Goal: Task Accomplishment & Management: Manage account settings

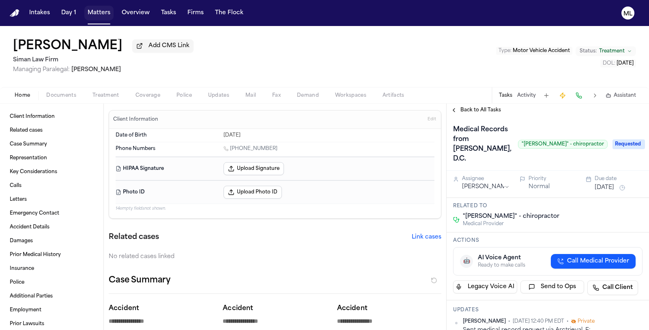
drag, startPoint x: 96, startPoint y: 13, endPoint x: 101, endPoint y: 10, distance: 5.9
click at [96, 13] on button "Matters" at bounding box center [98, 13] width 29 height 15
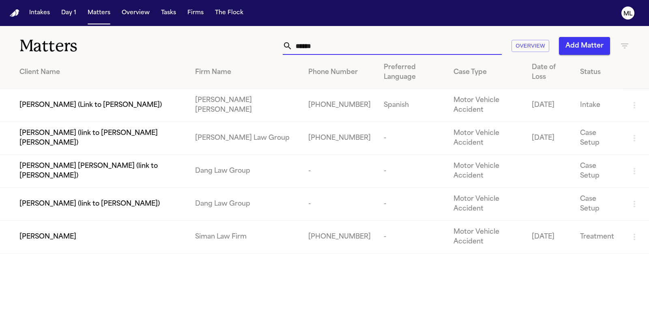
drag, startPoint x: 356, startPoint y: 49, endPoint x: 256, endPoint y: 39, distance: 101.1
click at [256, 39] on div "****** Overview Add Matter" at bounding box center [411, 46] width 438 height 18
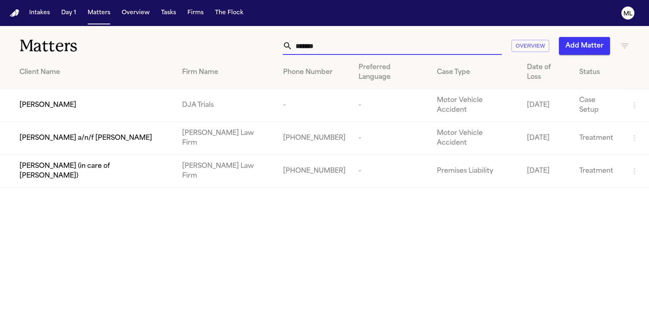
type input "*******"
click at [65, 133] on span "[PERSON_NAME] a/n/f [PERSON_NAME]" at bounding box center [85, 138] width 133 height 10
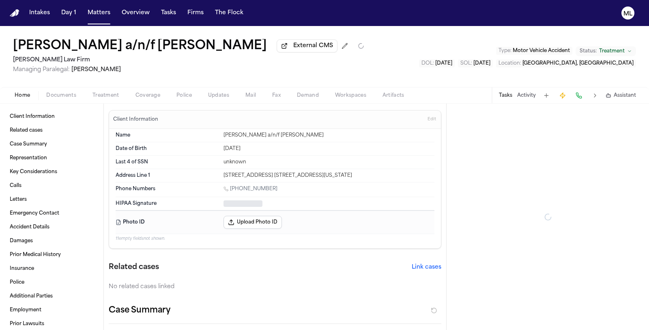
type textarea "*"
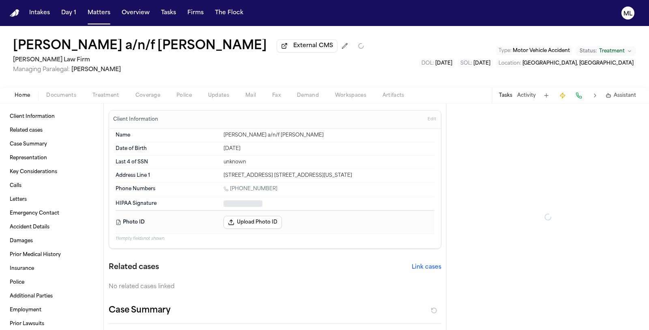
type textarea "*"
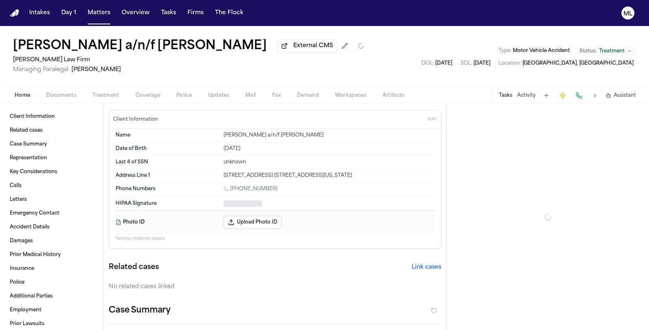
type textarea "*"
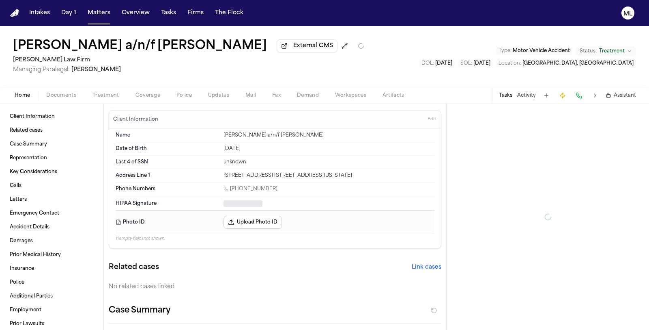
type textarea "*"
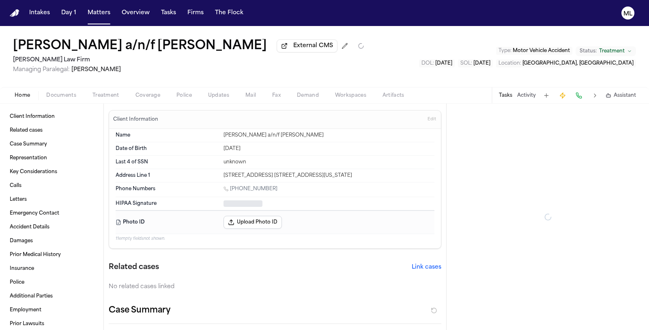
type textarea "*"
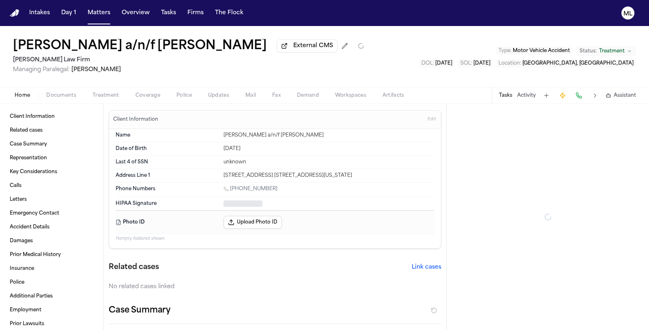
type textarea "*"
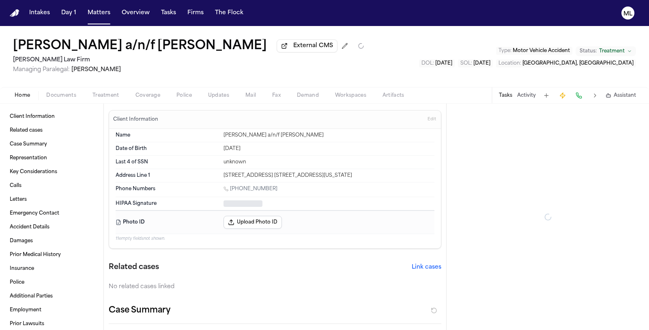
type textarea "*"
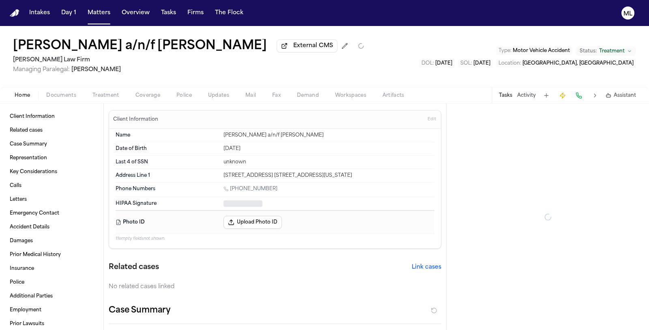
type textarea "*"
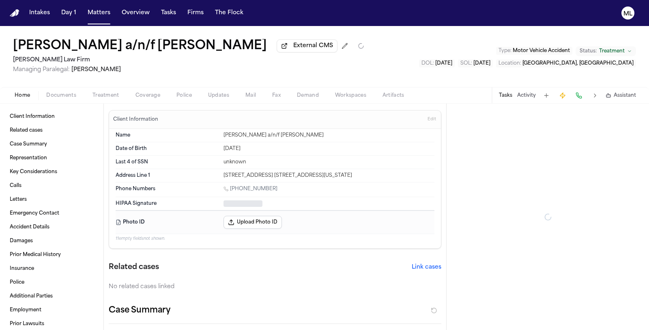
type textarea "*"
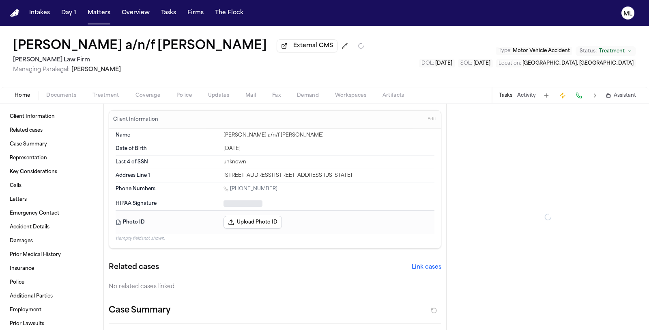
type textarea "*"
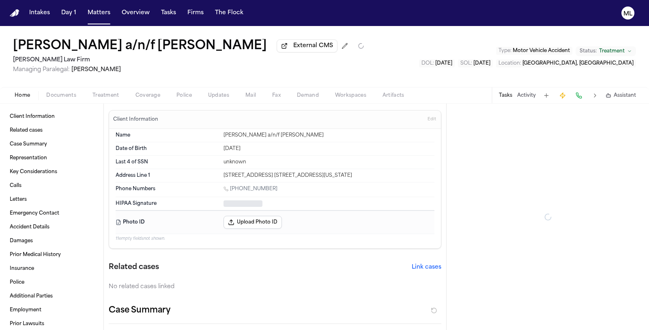
type textarea "*"
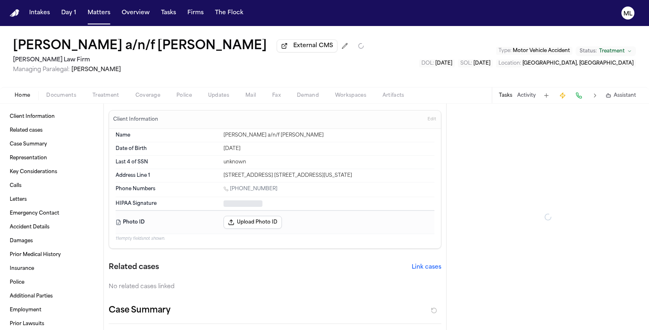
type textarea "*"
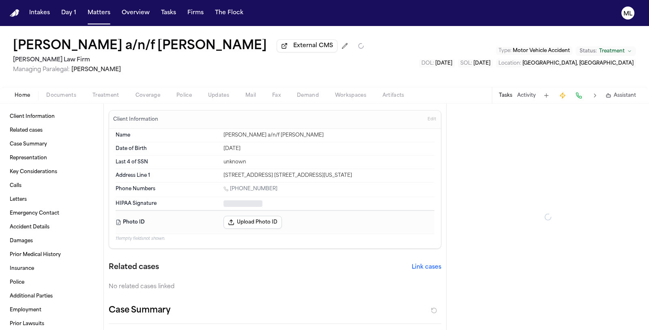
type textarea "*"
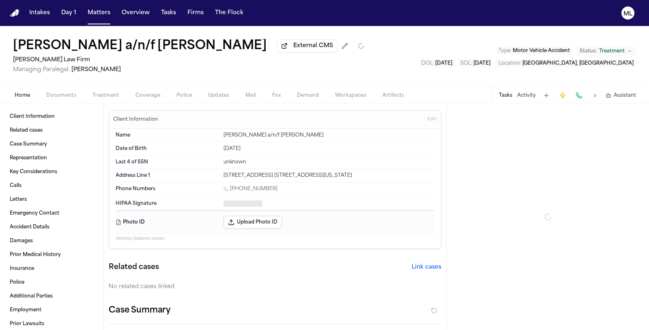
type textarea "*"
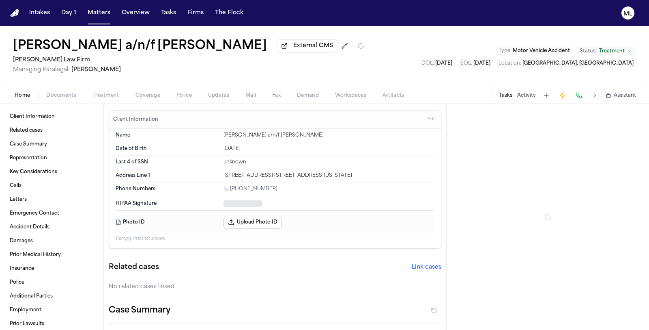
type textarea "*"
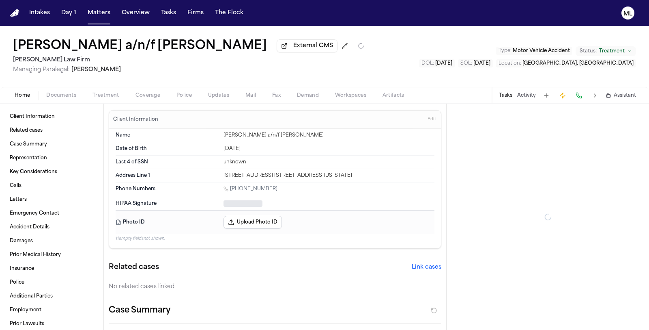
type textarea "*"
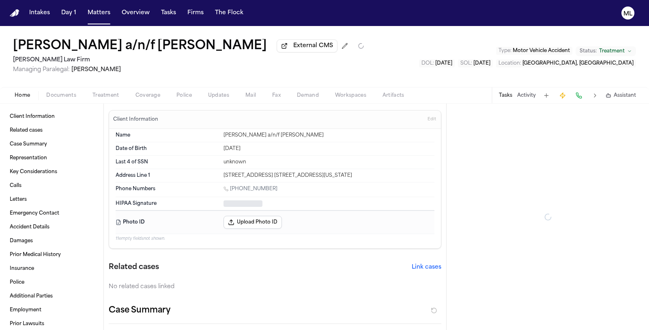
type textarea "*"
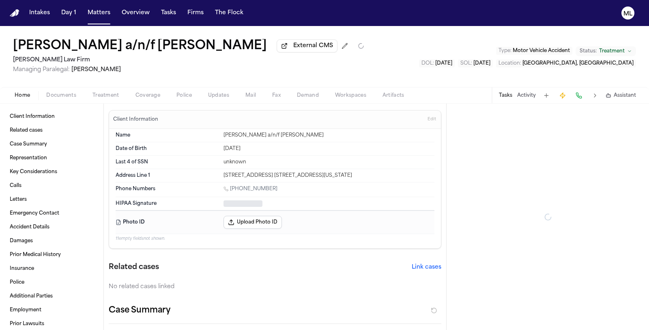
type textarea "*"
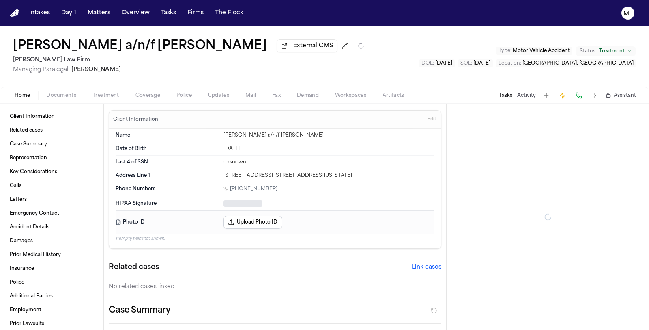
type textarea "*"
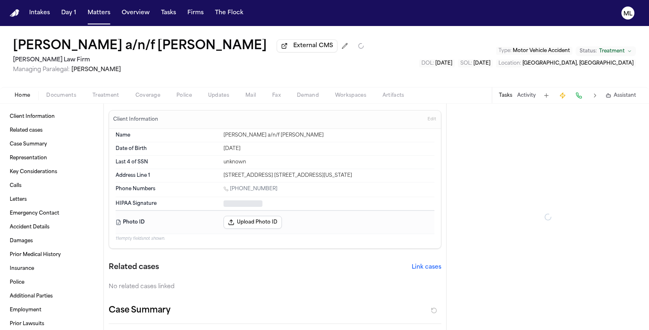
type textarea "*"
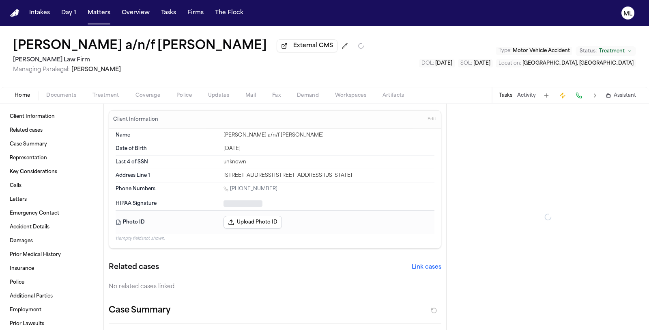
type textarea "*"
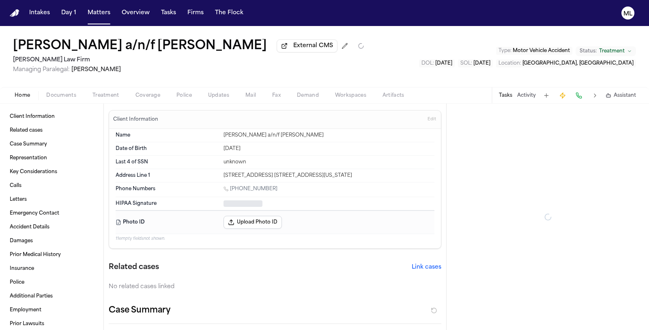
type textarea "*"
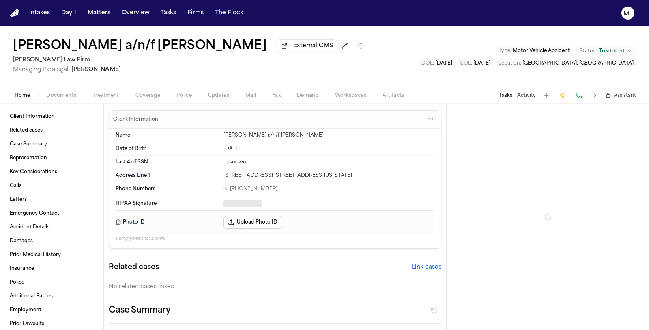
type textarea "*"
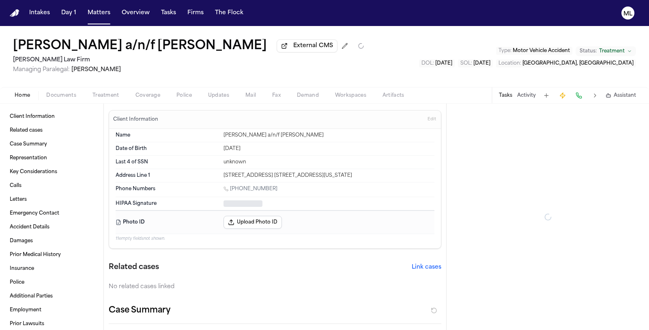
type textarea "*"
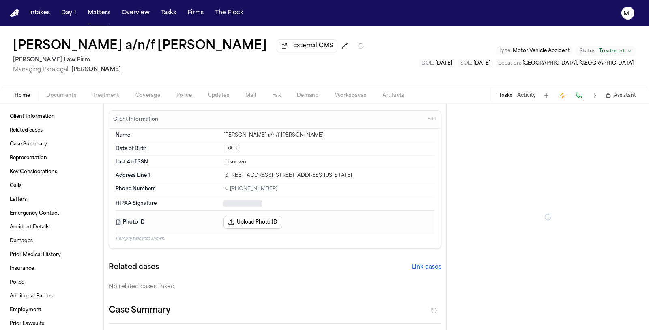
type textarea "*"
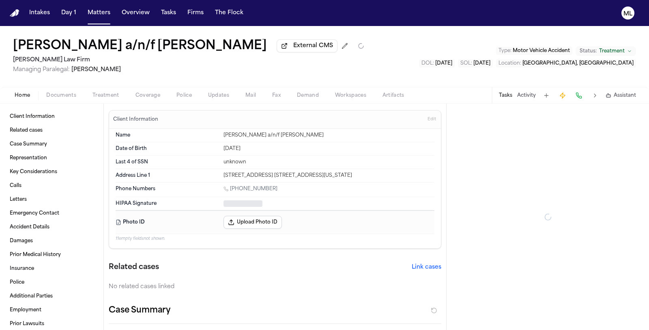
type textarea "*"
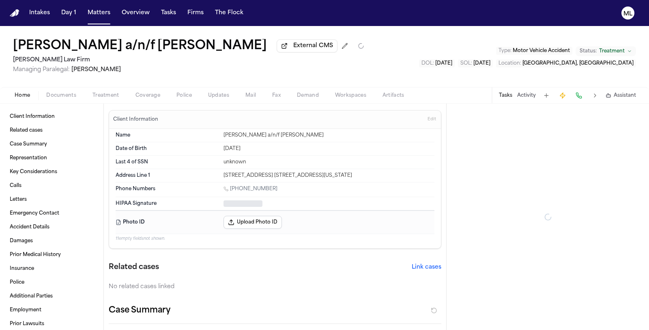
type textarea "*"
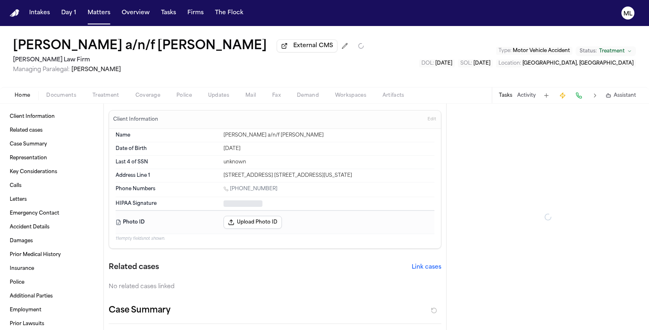
type textarea "*"
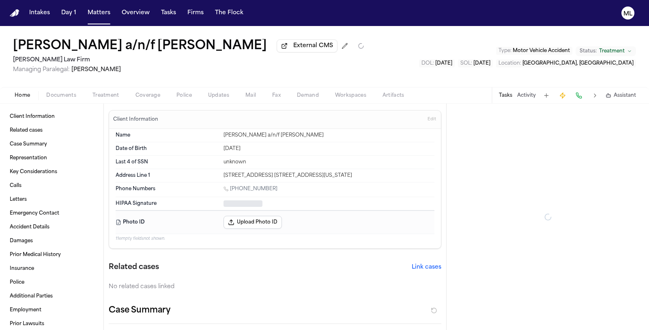
type textarea "*"
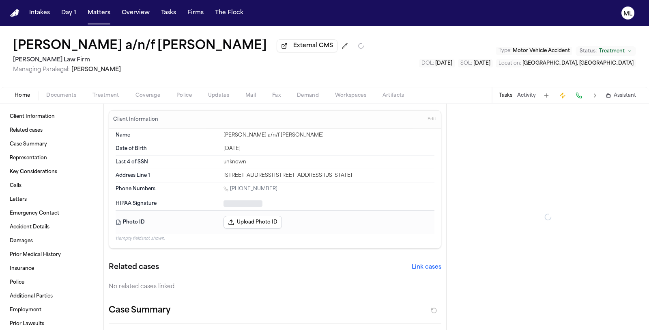
type textarea "*"
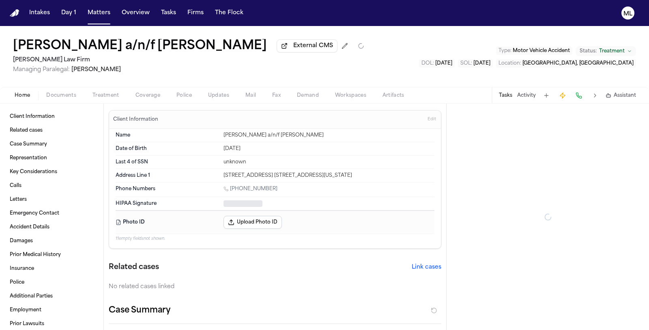
type textarea "*"
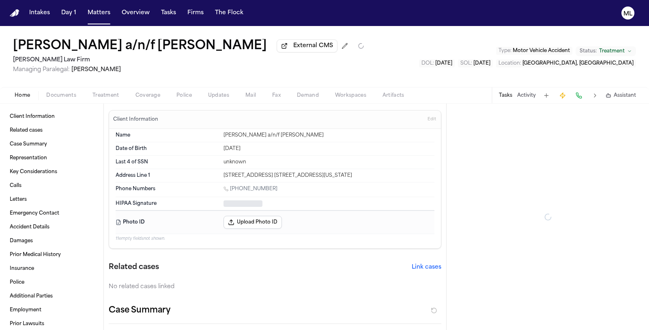
type textarea "*"
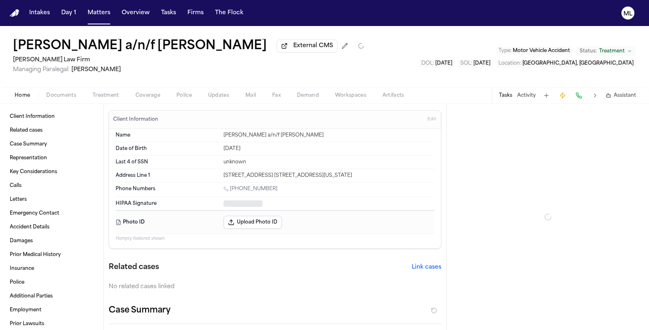
type textarea "*"
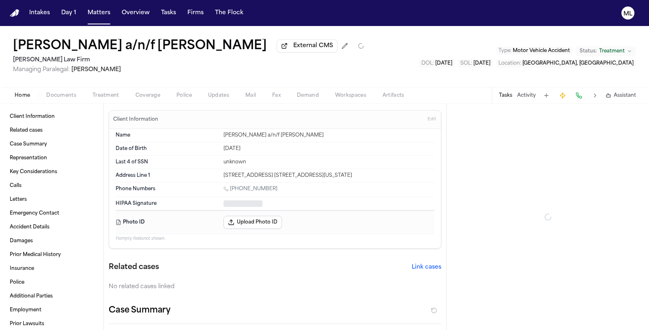
type textarea "*"
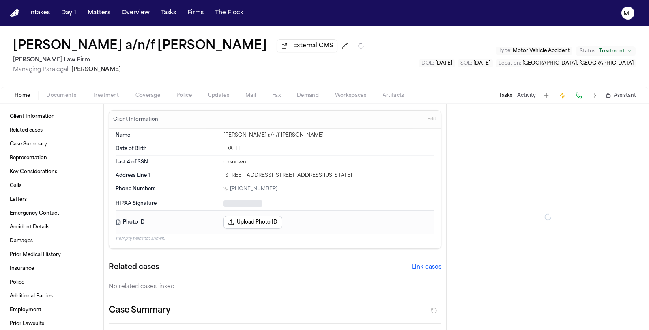
type textarea "*"
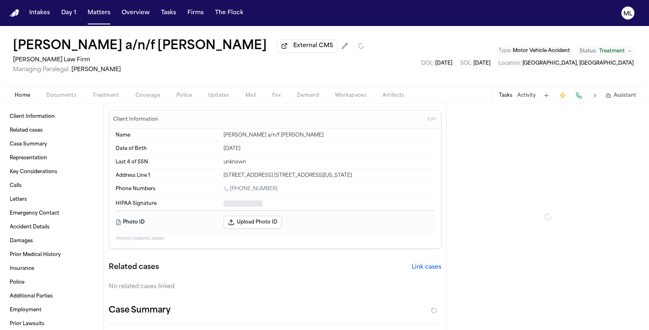
type textarea "*"
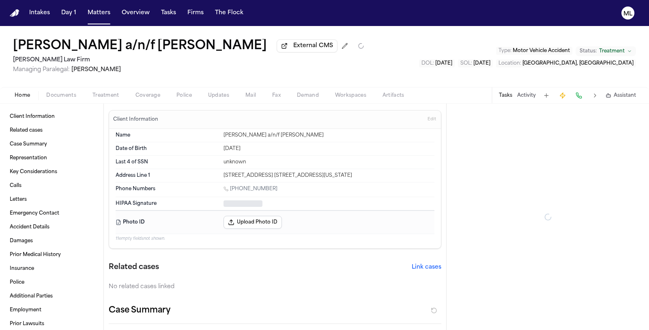
type textarea "*"
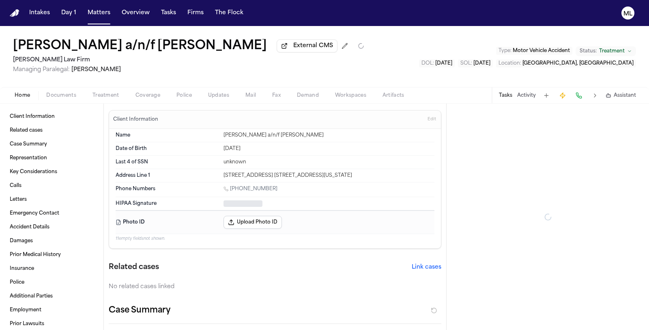
type textarea "*"
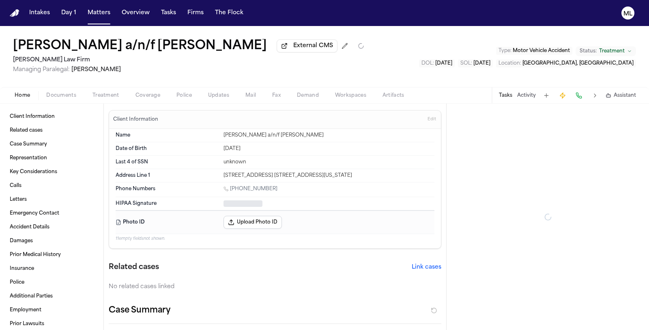
type textarea "*"
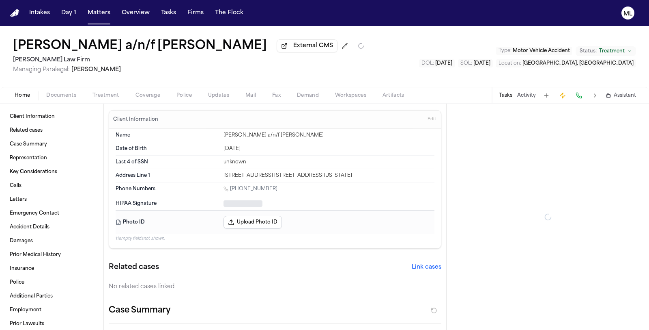
type textarea "*"
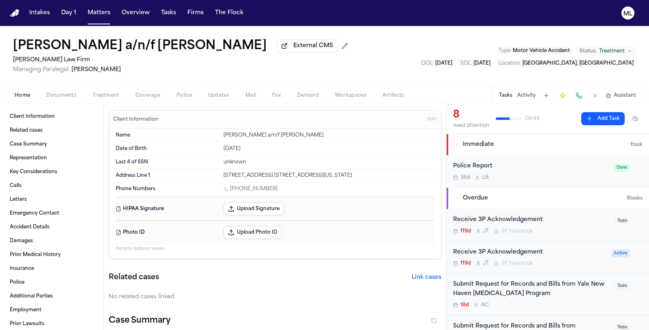
click at [563, 228] on div "119d J T 3P Insurance" at bounding box center [531, 231] width 157 height 6
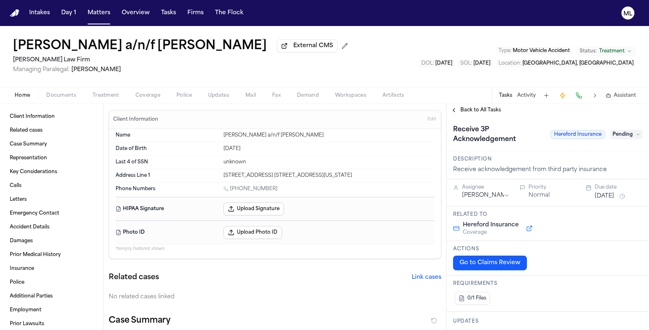
click at [480, 112] on span "Back to All Tasks" at bounding box center [481, 110] width 41 height 6
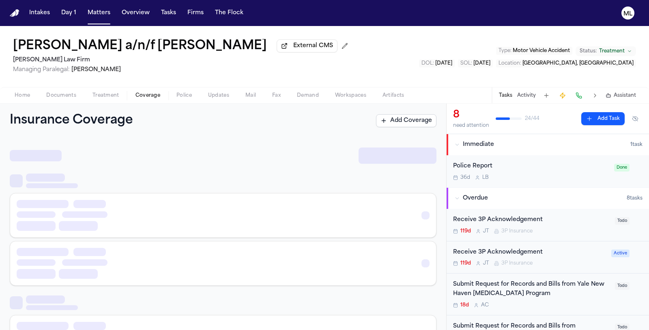
click at [145, 99] on span "button" at bounding box center [148, 99] width 35 height 1
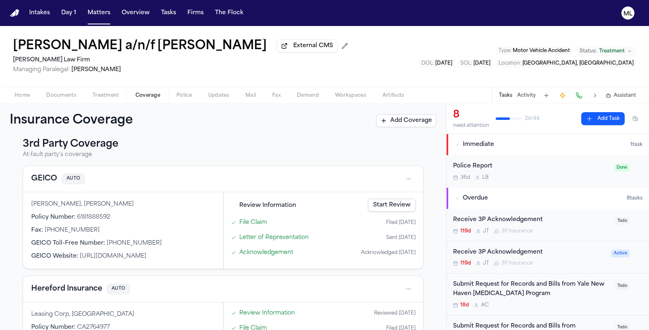
scroll to position [305, 0]
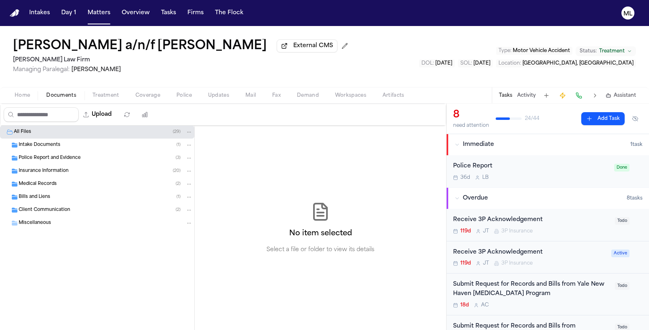
click at [51, 98] on button "Documents" at bounding box center [61, 96] width 46 height 10
click at [58, 172] on span "Insurance Information" at bounding box center [44, 171] width 50 height 7
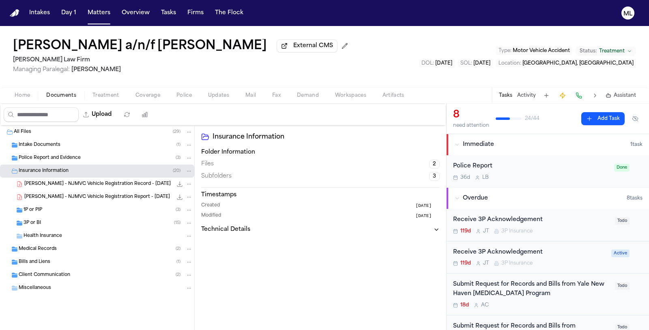
click at [57, 220] on div "3P or BI ( 15 )" at bounding box center [108, 222] width 169 height 7
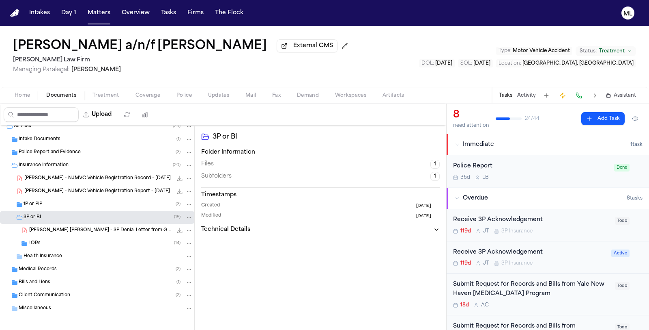
scroll to position [9, 0]
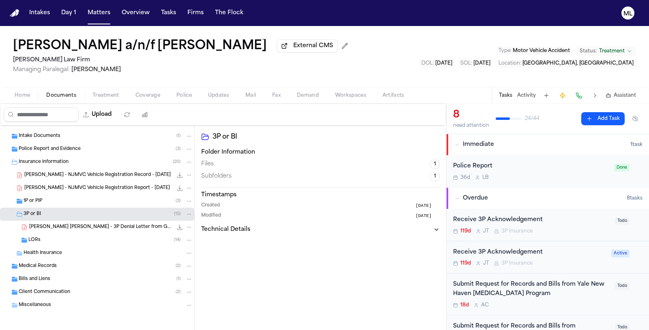
click at [69, 240] on div "LORs ( 14 )" at bounding box center [110, 239] width 164 height 7
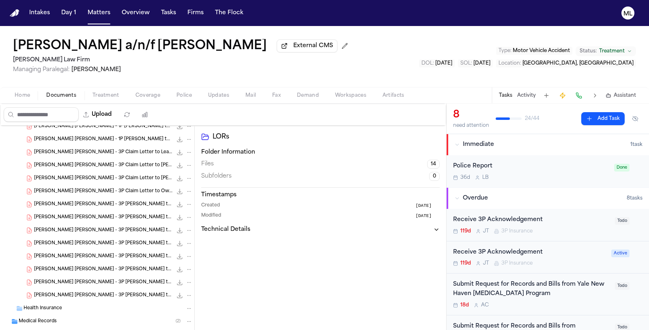
scroll to position [144, 0]
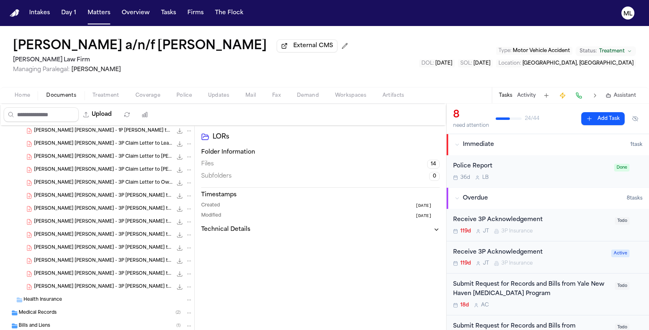
click at [102, 272] on span "[PERSON_NAME] [PERSON_NAME] - 3P [PERSON_NAME] to [PERSON_NAME] - [DATE]" at bounding box center [103, 273] width 138 height 7
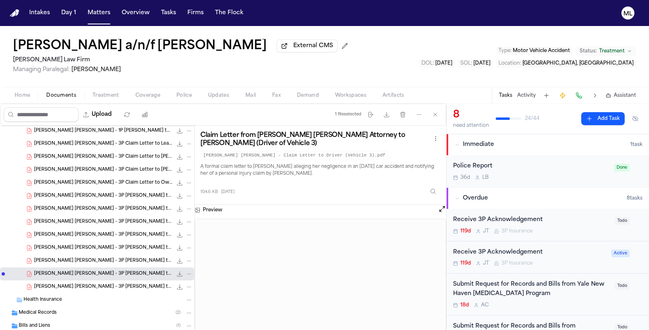
click at [114, 259] on span "[PERSON_NAME] [PERSON_NAME] - 3P [PERSON_NAME] to Leasing Corp BC - [DATE]" at bounding box center [103, 260] width 138 height 7
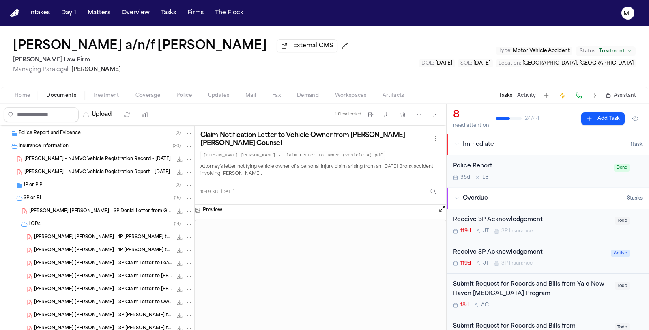
scroll to position [0, 0]
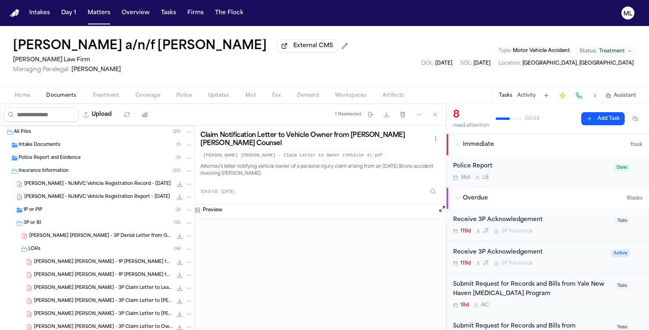
click at [100, 161] on div "Police Report and Evidence ( 3 )" at bounding box center [97, 157] width 194 height 13
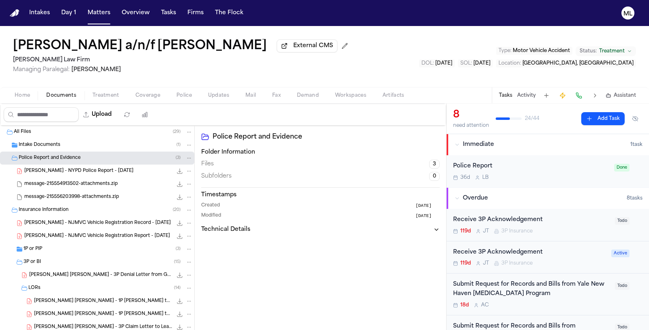
click at [118, 167] on div "J. Becerra - NYPD Police Report - 4.1.25 13.3 MB • PDF" at bounding box center [108, 171] width 168 height 8
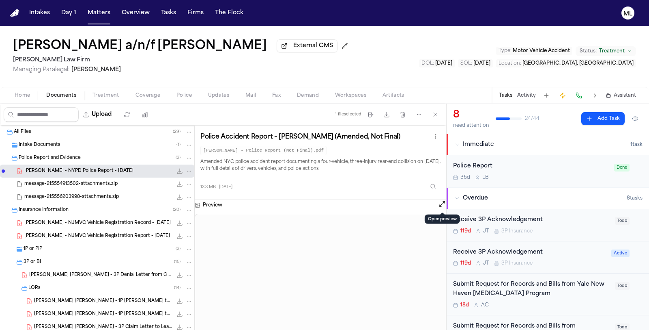
click at [443, 203] on button "Open preview" at bounding box center [442, 204] width 8 height 8
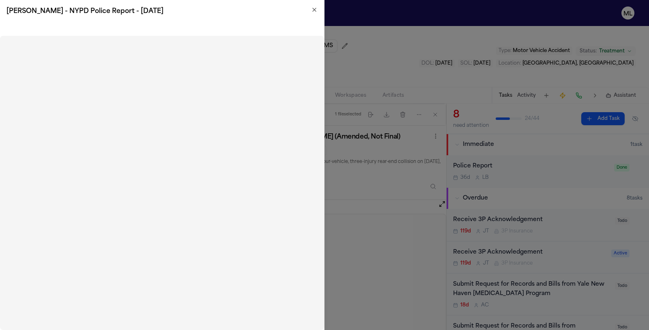
click at [315, 10] on icon "button" at bounding box center [314, 9] width 3 height 3
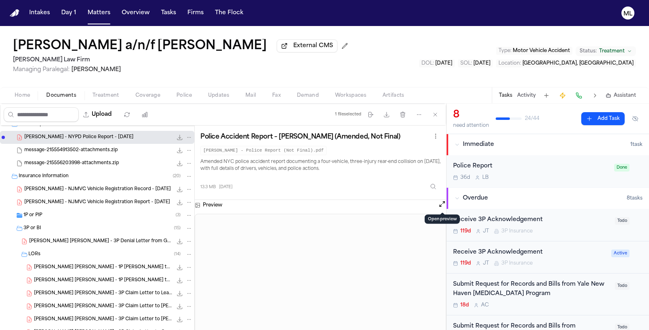
scroll to position [45, 0]
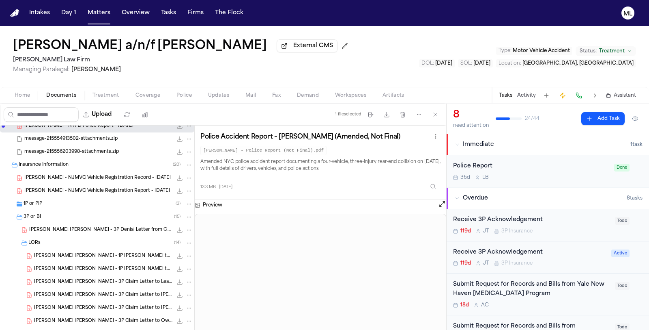
click at [130, 194] on div "G. Becerra - NJMVC Vehicle Registration Report - 8.12.25 208.5 KB • PDF" at bounding box center [97, 190] width 194 height 13
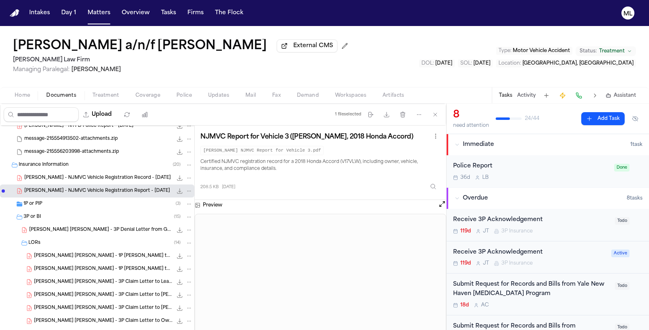
click at [438, 204] on div "Preview" at bounding box center [321, 205] width 252 height 11
click at [442, 203] on button "Open preview" at bounding box center [442, 204] width 8 height 8
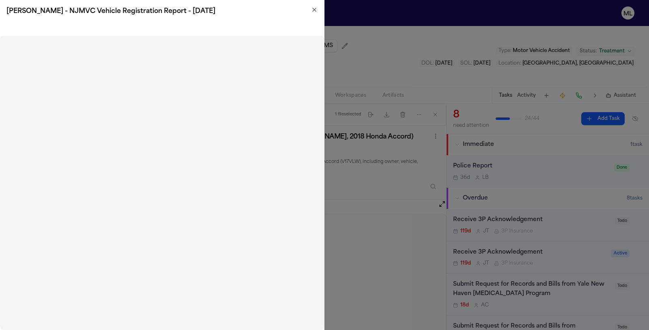
click at [316, 8] on icon "button" at bounding box center [314, 9] width 3 height 3
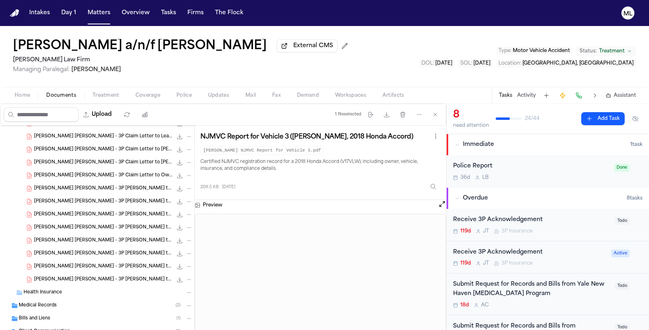
scroll to position [135, 0]
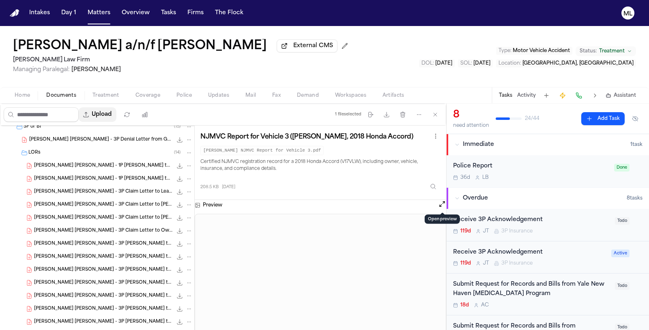
click at [98, 118] on button "Upload" at bounding box center [98, 114] width 38 height 15
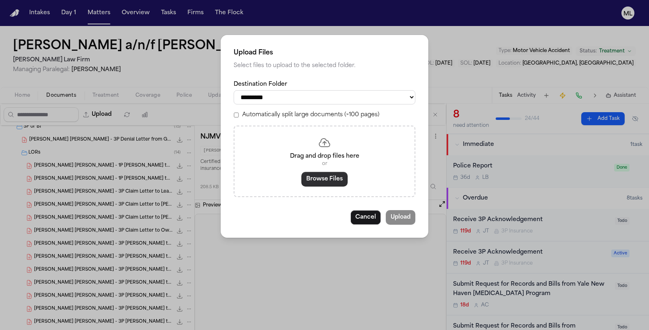
click at [346, 181] on button "Browse Files" at bounding box center [325, 179] width 46 height 15
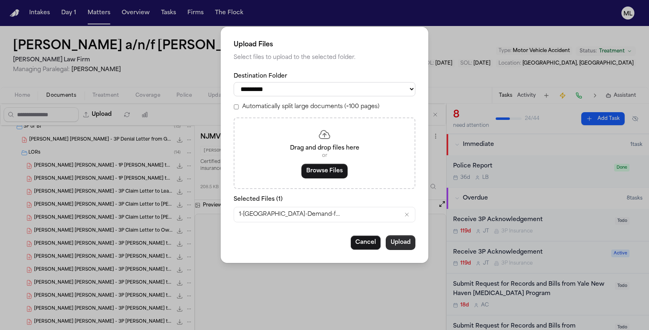
click at [399, 245] on button "Upload" at bounding box center [401, 242] width 30 height 15
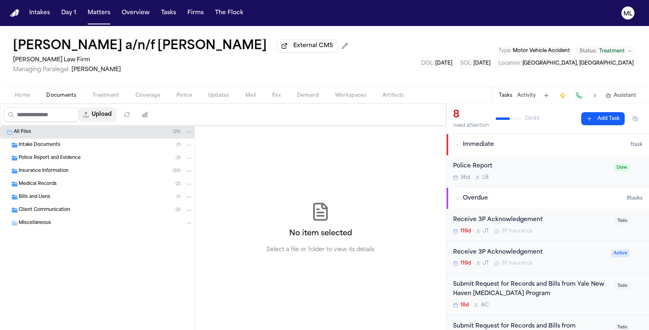
click at [108, 111] on button "Upload" at bounding box center [98, 114] width 38 height 15
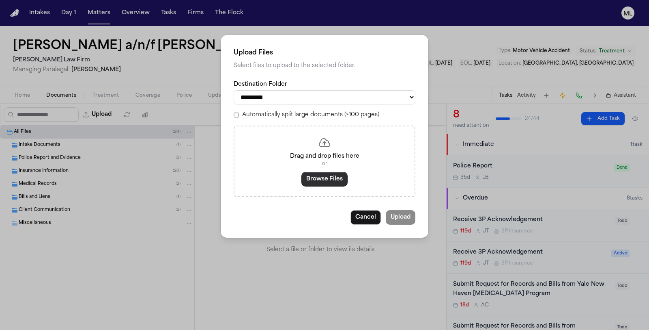
click at [308, 180] on button "Browse Files" at bounding box center [325, 179] width 46 height 15
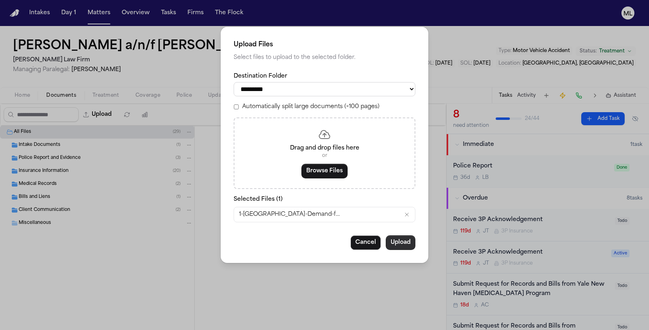
click at [397, 241] on button "Upload" at bounding box center [401, 242] width 30 height 15
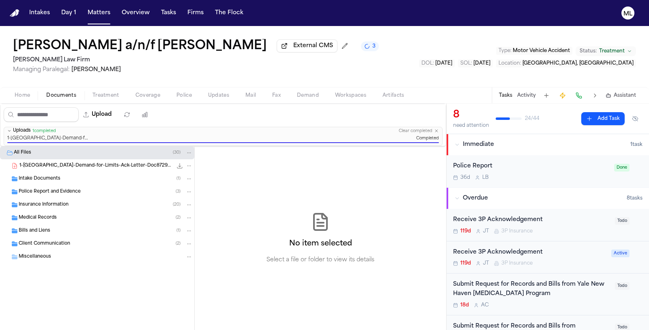
click at [16, 151] on span "All Files" at bounding box center [22, 152] width 17 height 7
click at [54, 175] on span "Intake Documents" at bounding box center [40, 178] width 42 height 7
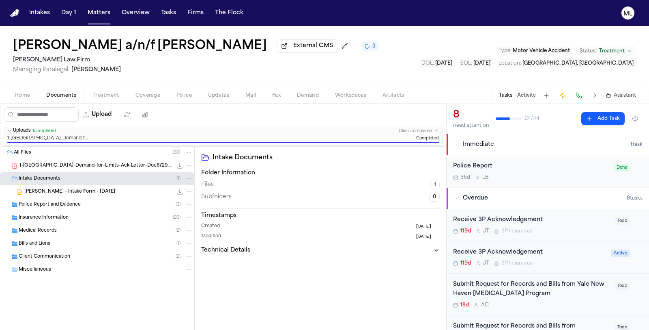
click at [61, 204] on span "Police Report and Evidence" at bounding box center [50, 204] width 62 height 7
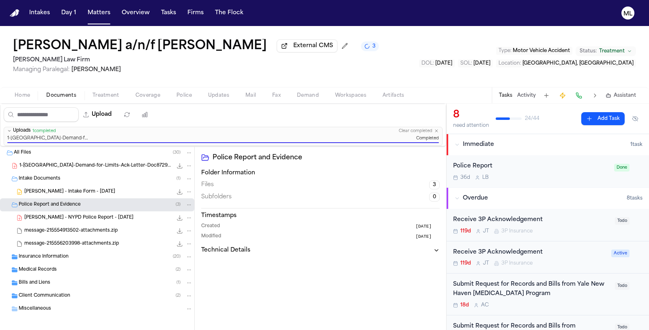
click at [42, 254] on span "Insurance Information" at bounding box center [44, 256] width 50 height 7
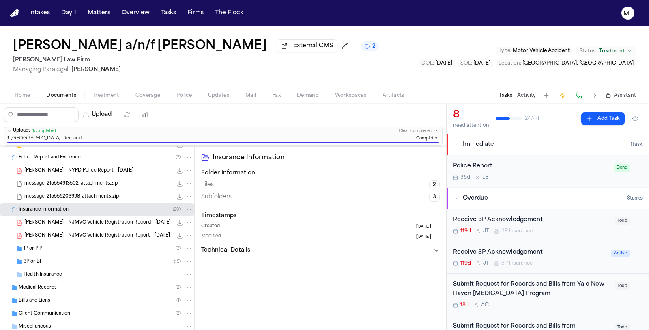
scroll to position [48, 0]
click at [59, 245] on div "1P or PIP ( 3 )" at bounding box center [108, 247] width 169 height 7
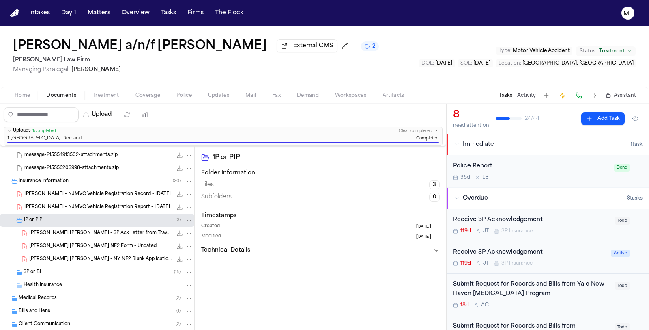
scroll to position [86, 0]
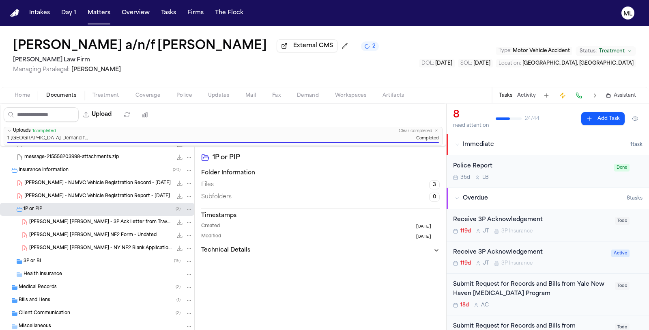
click at [48, 257] on div "3P or BI ( 15 )" at bounding box center [108, 260] width 169 height 7
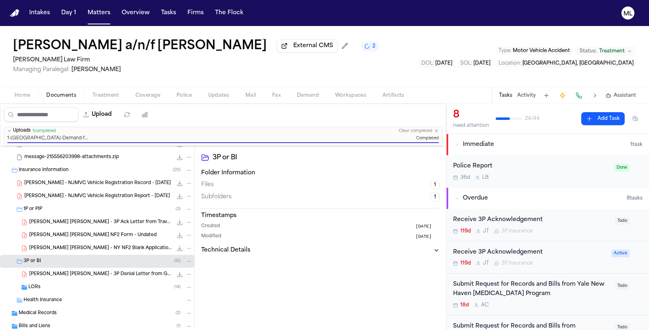
scroll to position [113, 0]
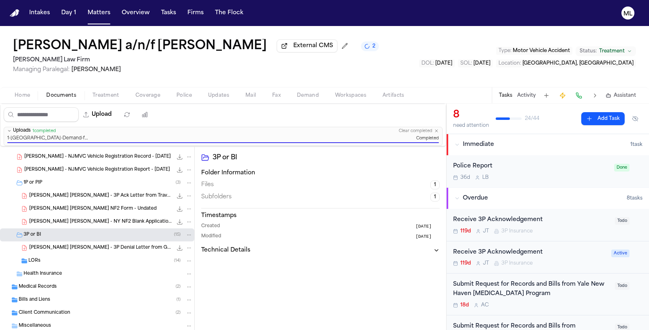
click at [50, 261] on div "LORs ( 14 )" at bounding box center [110, 260] width 164 height 7
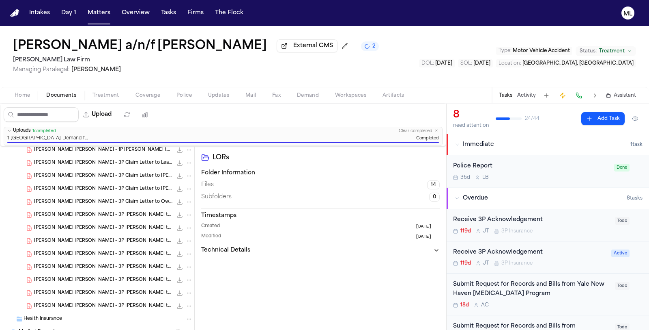
scroll to position [295, 0]
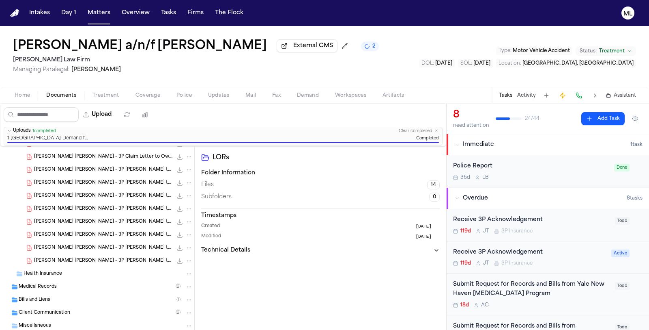
click at [55, 283] on span "Medical Records" at bounding box center [38, 286] width 38 height 7
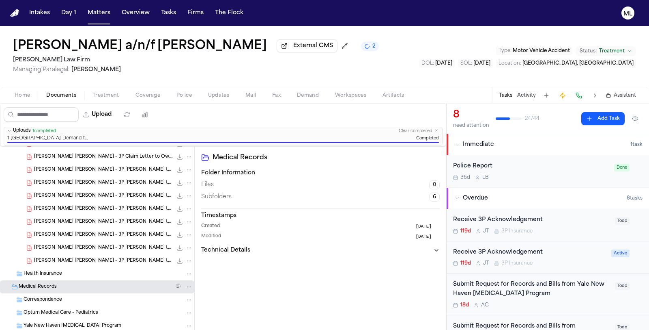
scroll to position [373, 0]
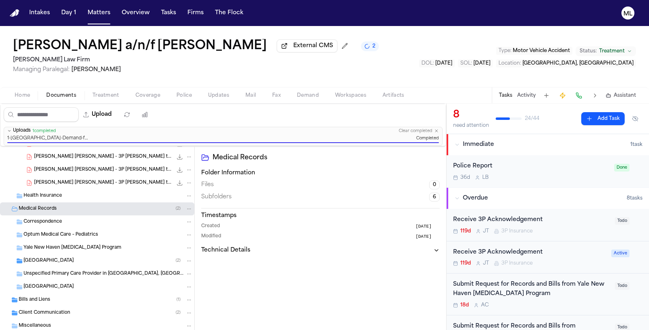
click at [67, 254] on div "[GEOGRAPHIC_DATA] ( 2 )" at bounding box center [97, 260] width 194 height 13
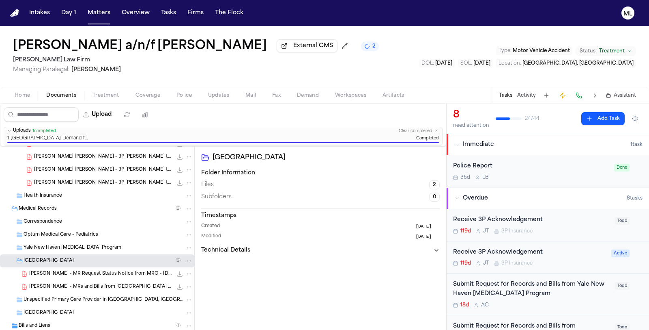
scroll to position [399, 0]
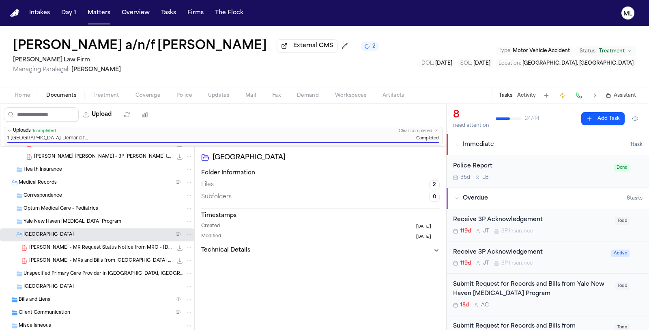
click at [59, 296] on div "Bills and Liens ( 1 )" at bounding box center [106, 299] width 174 height 7
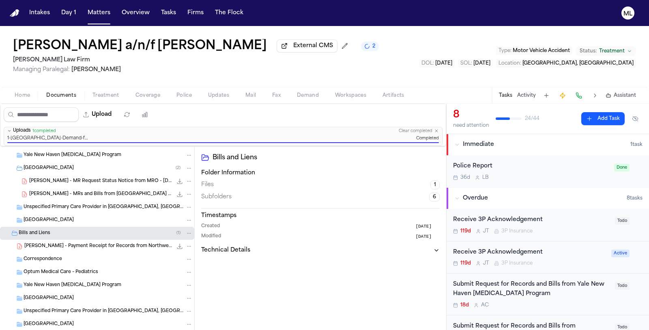
scroll to position [490, 0]
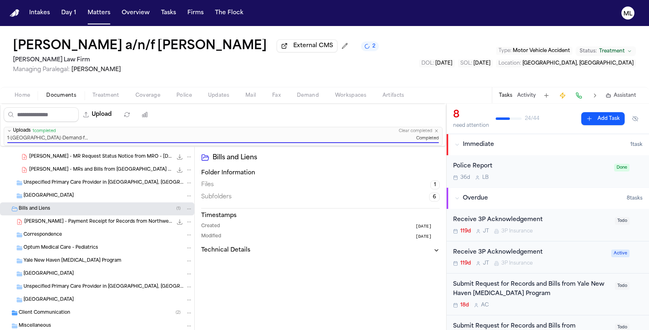
click at [140, 98] on span "Coverage" at bounding box center [148, 95] width 25 height 6
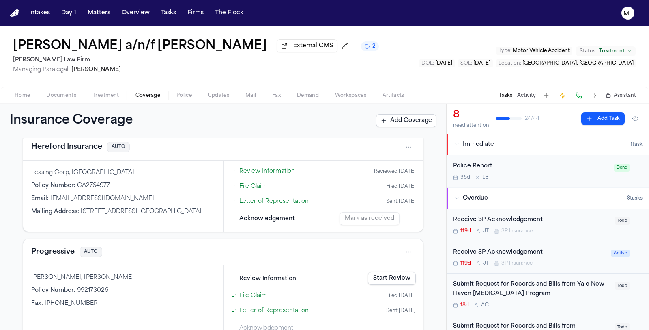
scroll to position [485, 0]
